Goal: Transaction & Acquisition: Purchase product/service

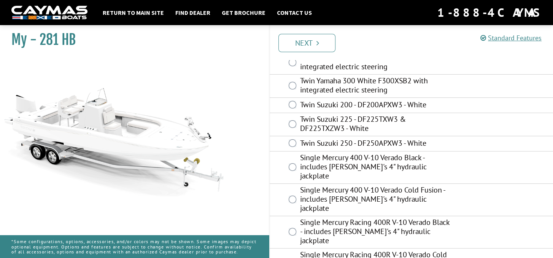
scroll to position [152, 0]
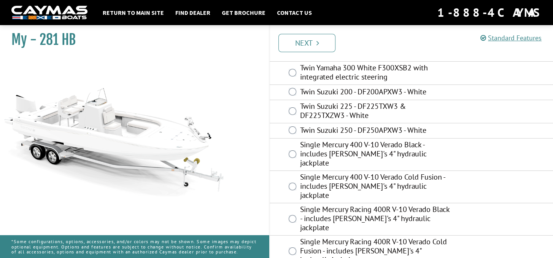
drag, startPoint x: 308, startPoint y: 187, endPoint x: 504, endPoint y: 176, distance: 196.2
click at [504, 176] on div "Single Mercury 400 V-10 Verado Cold Fusion - includes [PERSON_NAME]'s 4" hydrau…" at bounding box center [411, 187] width 283 height 32
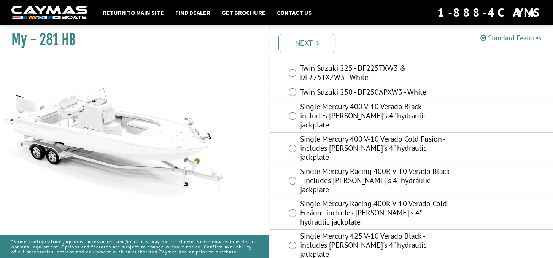
scroll to position [228, 0]
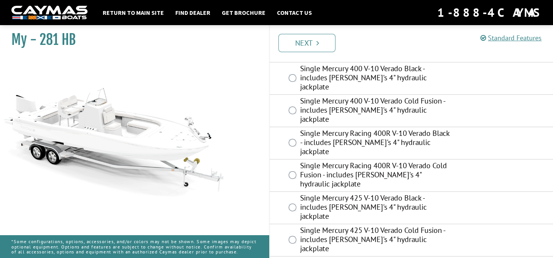
drag, startPoint x: 486, startPoint y: 174, endPoint x: 479, endPoint y: 197, distance: 23.6
click at [479, 224] on div "Single Mercury 425 V-10 Verado Cold Fusion - includes [PERSON_NAME]'s 4" hydrau…" at bounding box center [411, 240] width 283 height 32
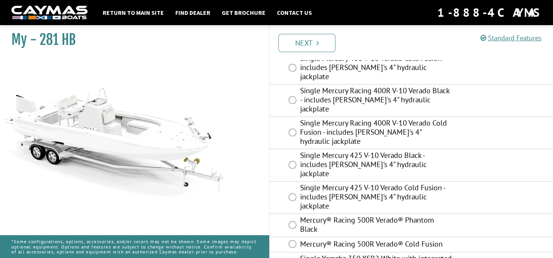
scroll to position [272, 0]
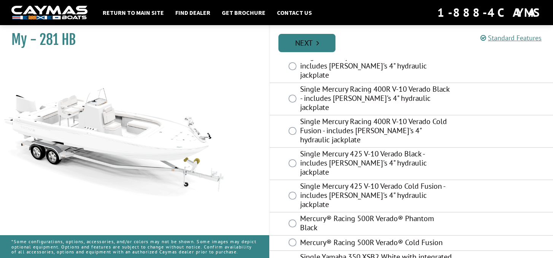
click at [309, 46] on link "Next" at bounding box center [306, 43] width 57 height 18
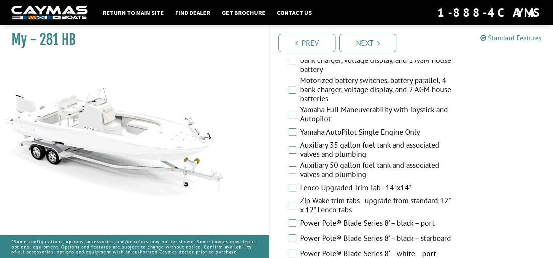
scroll to position [304, 0]
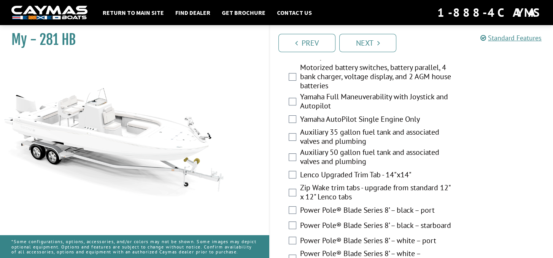
drag, startPoint x: 393, startPoint y: 176, endPoint x: 304, endPoint y: 178, distance: 89.4
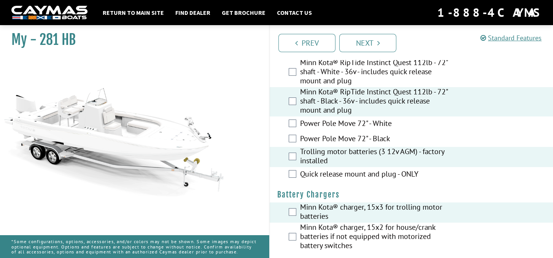
scroll to position [0, 0]
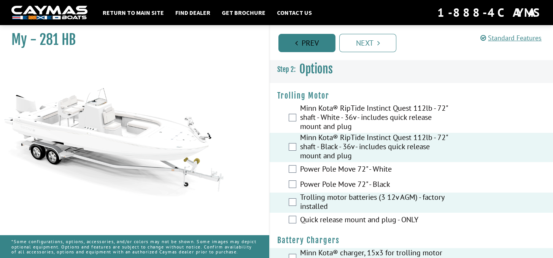
click at [302, 41] on link "Prev" at bounding box center [306, 43] width 57 height 18
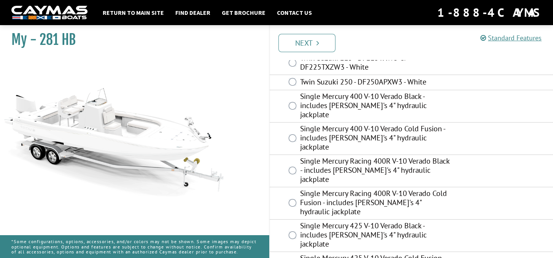
scroll to position [272, 0]
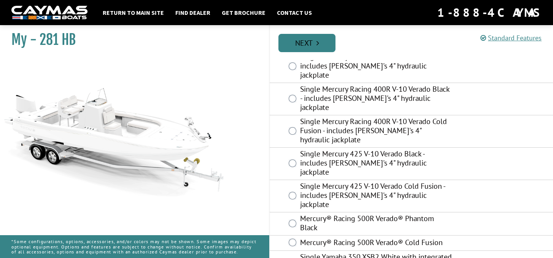
click at [312, 38] on link "Next" at bounding box center [306, 43] width 57 height 18
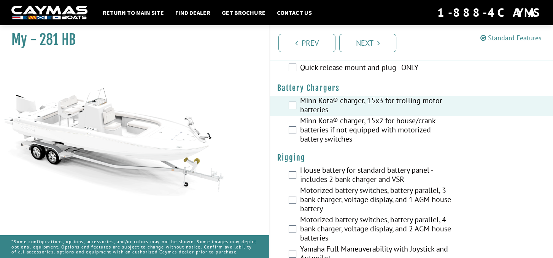
scroll to position [76, 0]
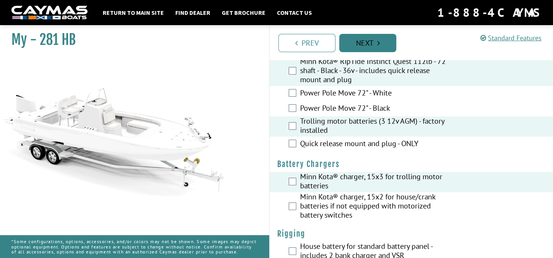
click at [366, 38] on link "Next" at bounding box center [367, 43] width 57 height 18
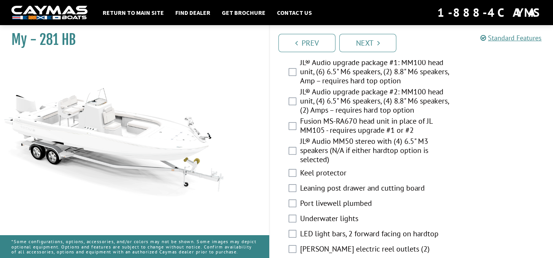
scroll to position [1217, 0]
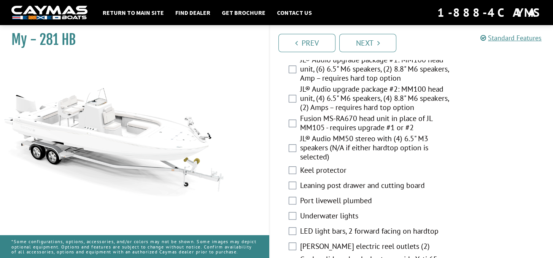
click at [300, 176] on label "Keel protector" at bounding box center [376, 170] width 152 height 11
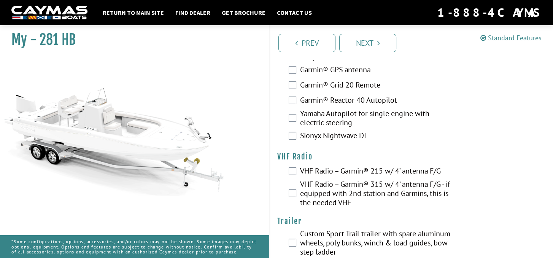
scroll to position [2546, 0]
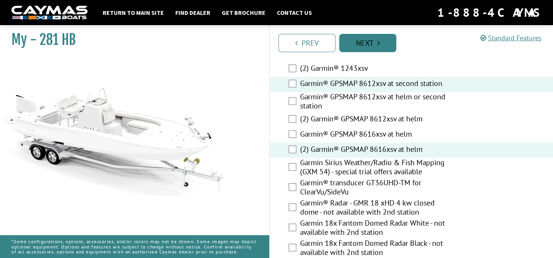
click at [366, 43] on link "Next" at bounding box center [367, 43] width 57 height 18
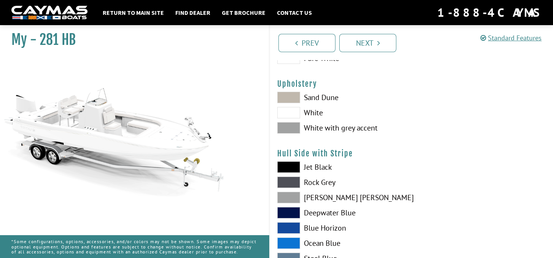
scroll to position [0, 0]
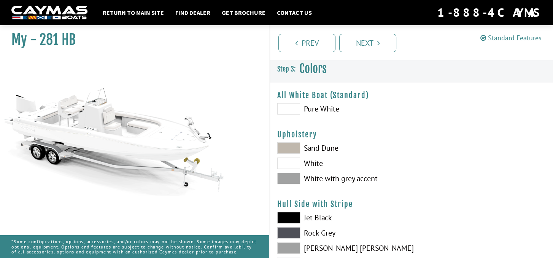
click at [289, 145] on span at bounding box center [288, 147] width 23 height 11
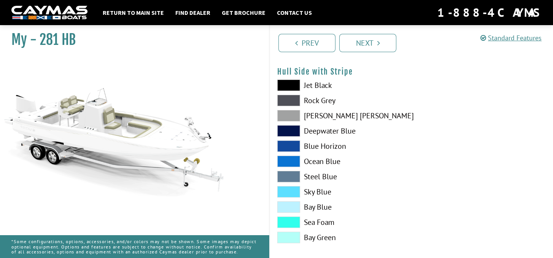
scroll to position [152, 0]
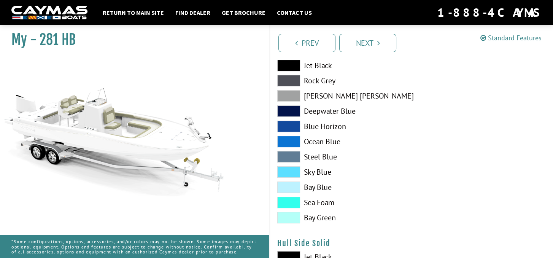
click at [296, 154] on span at bounding box center [288, 156] width 23 height 11
click at [291, 201] on span at bounding box center [288, 202] width 23 height 11
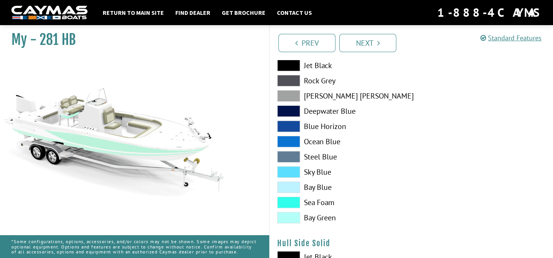
click at [292, 96] on span at bounding box center [288, 95] width 23 height 11
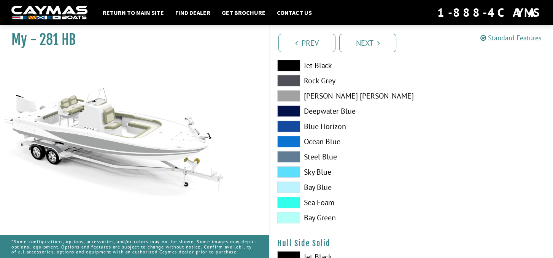
click at [294, 110] on span at bounding box center [288, 110] width 23 height 11
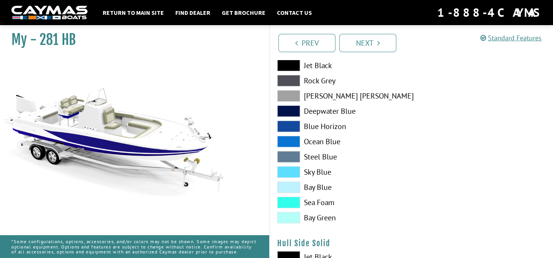
click at [297, 143] on span at bounding box center [288, 141] width 23 height 11
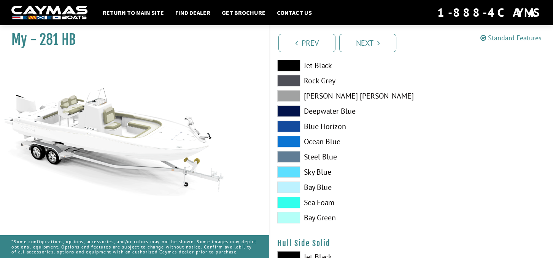
click at [294, 95] on span at bounding box center [288, 95] width 23 height 11
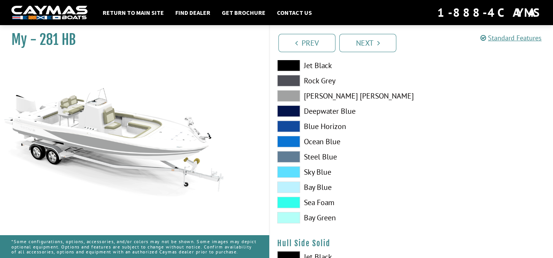
click at [295, 79] on span at bounding box center [288, 80] width 23 height 11
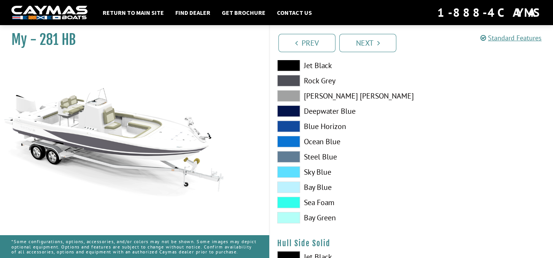
click at [295, 64] on span at bounding box center [288, 65] width 23 height 11
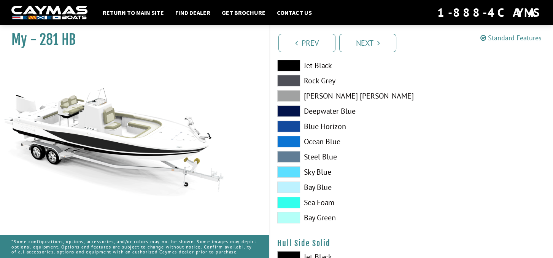
click at [290, 129] on span at bounding box center [288, 126] width 23 height 11
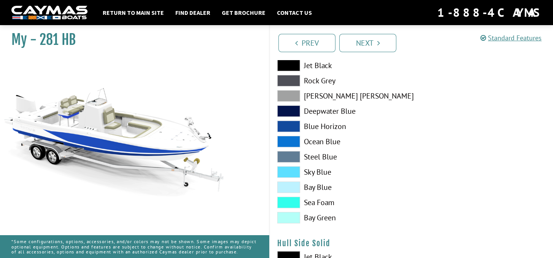
click at [292, 144] on span at bounding box center [288, 141] width 23 height 11
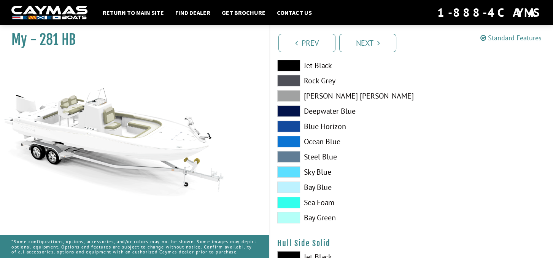
click at [291, 157] on span at bounding box center [288, 156] width 23 height 11
click at [291, 170] on span at bounding box center [288, 171] width 23 height 11
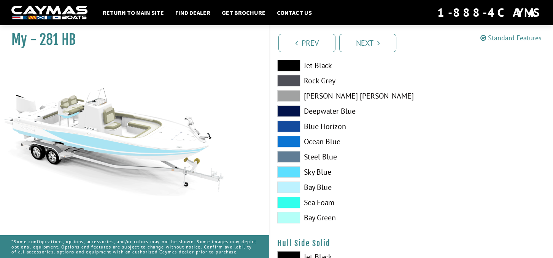
click at [290, 184] on span at bounding box center [288, 186] width 23 height 11
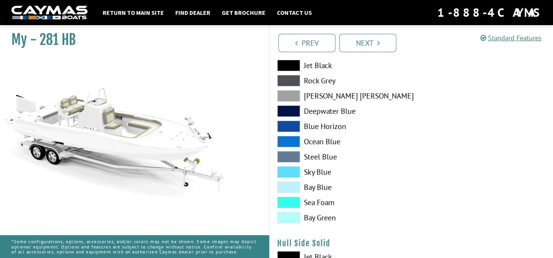
click at [289, 204] on span at bounding box center [288, 202] width 23 height 11
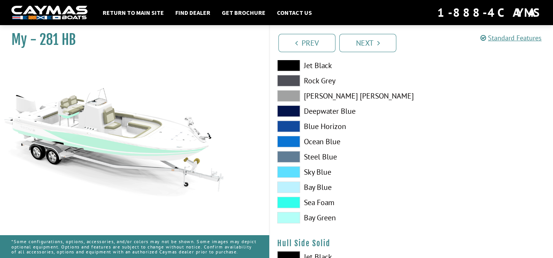
click at [289, 214] on span at bounding box center [288, 217] width 23 height 11
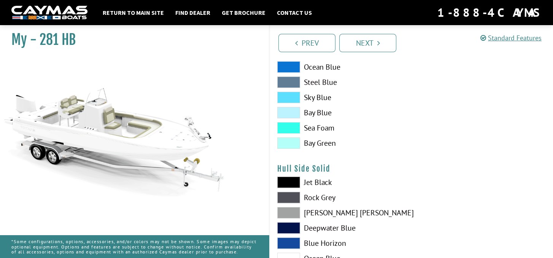
scroll to position [228, 0]
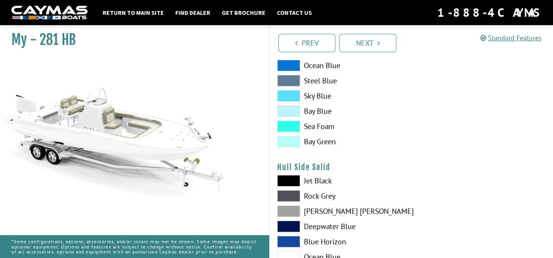
click at [288, 66] on span at bounding box center [288, 65] width 23 height 11
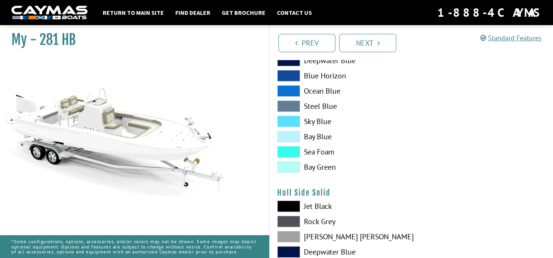
scroll to position [190, 0]
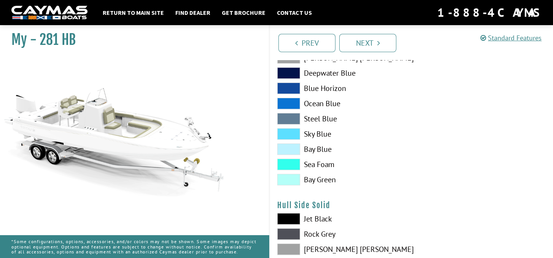
click at [292, 88] on span at bounding box center [288, 88] width 23 height 11
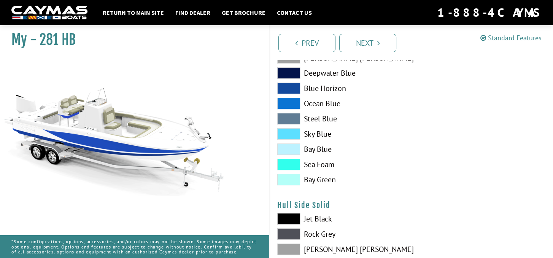
scroll to position [266, 0]
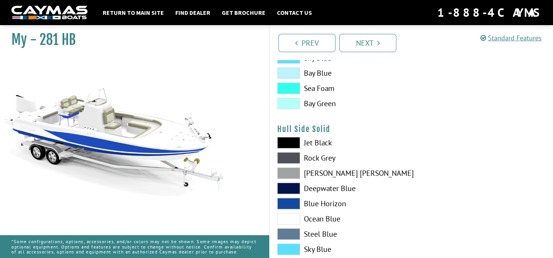
click at [296, 201] on span at bounding box center [288, 203] width 23 height 11
click at [295, 200] on span at bounding box center [288, 203] width 23 height 11
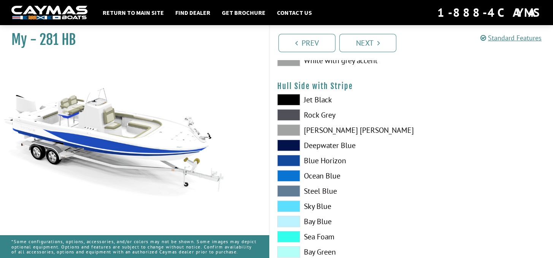
scroll to position [114, 0]
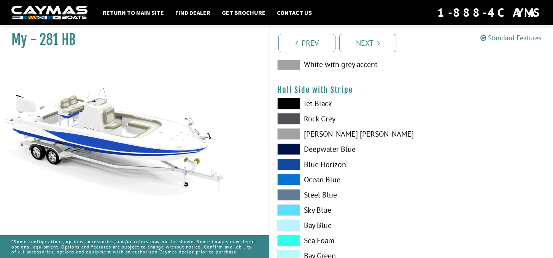
click at [294, 164] on span at bounding box center [288, 164] width 23 height 11
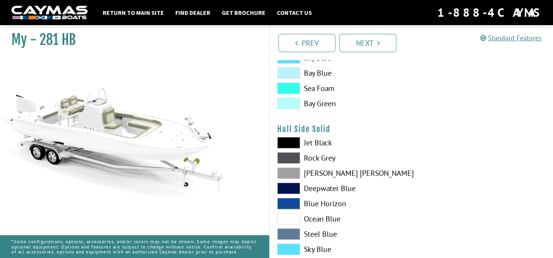
scroll to position [304, 0]
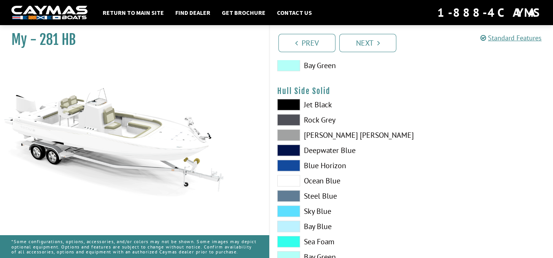
click at [293, 168] on span at bounding box center [288, 165] width 23 height 11
click at [291, 151] on span at bounding box center [288, 150] width 23 height 11
click at [291, 133] on span at bounding box center [288, 134] width 23 height 11
drag, startPoint x: 288, startPoint y: 119, endPoint x: 286, endPoint y: 105, distance: 13.9
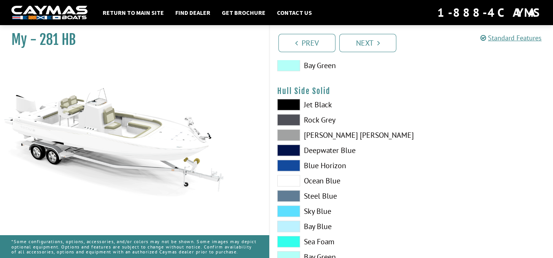
click at [288, 114] on span at bounding box center [288, 119] width 23 height 11
click at [285, 101] on span at bounding box center [288, 104] width 23 height 11
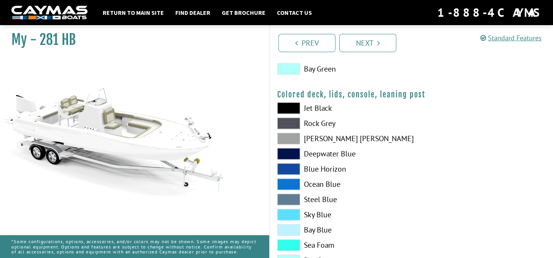
scroll to position [904, 0]
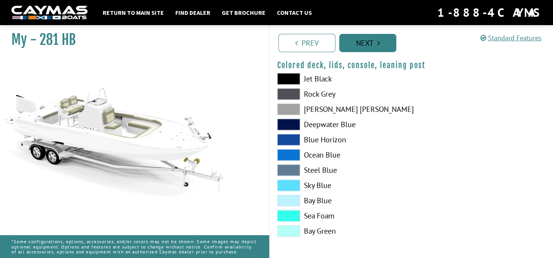
click at [371, 43] on link "Next" at bounding box center [367, 43] width 57 height 18
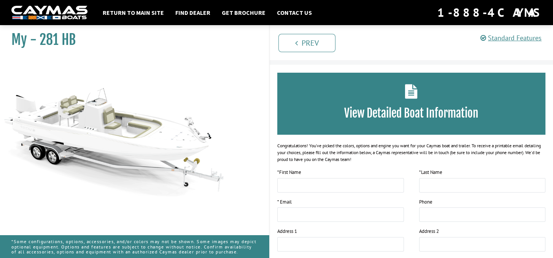
scroll to position [0, 0]
